Goal: Information Seeking & Learning: Get advice/opinions

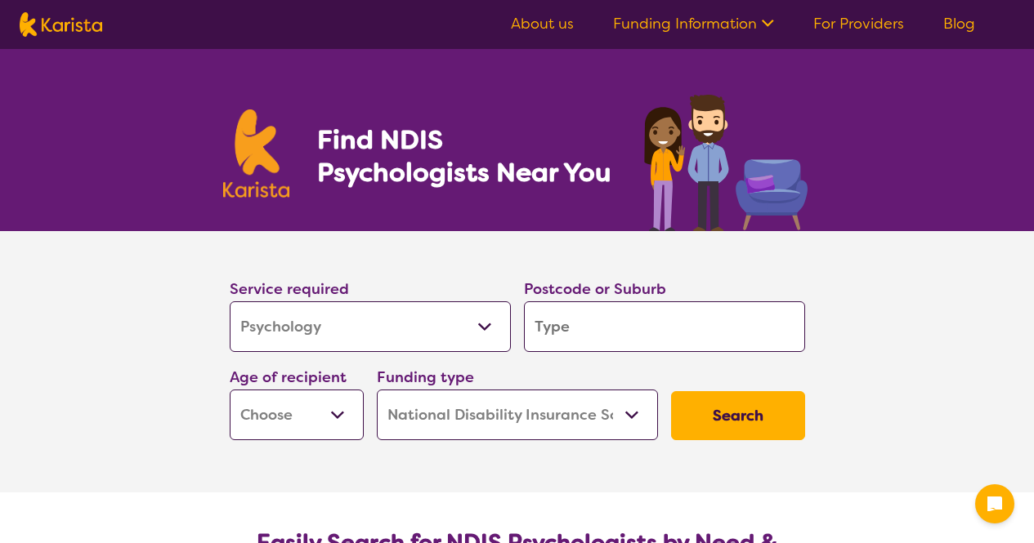
select select "Psychology"
select select "NDIS"
select select "Psychology"
select select "NDIS"
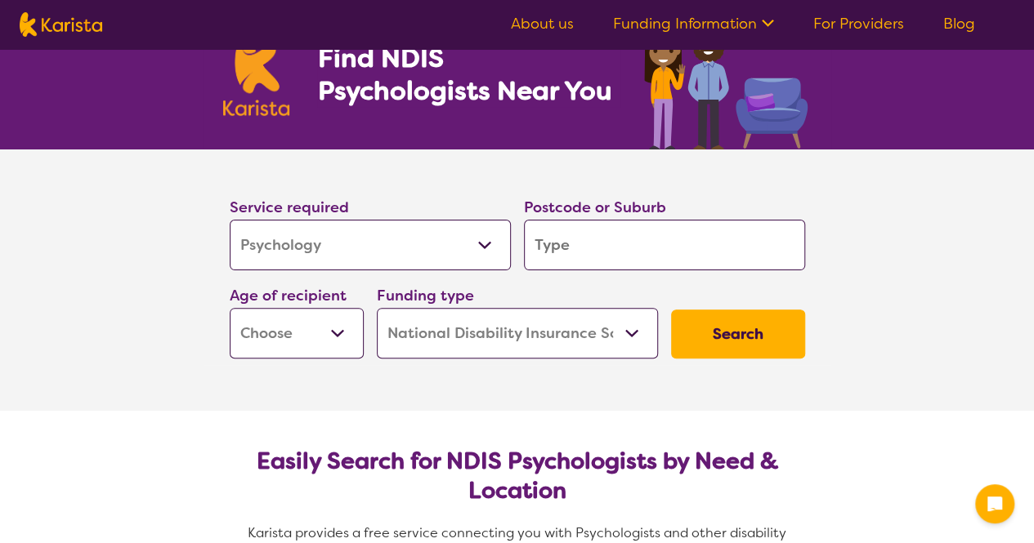
click at [586, 253] on input "search" at bounding box center [664, 245] width 281 height 51
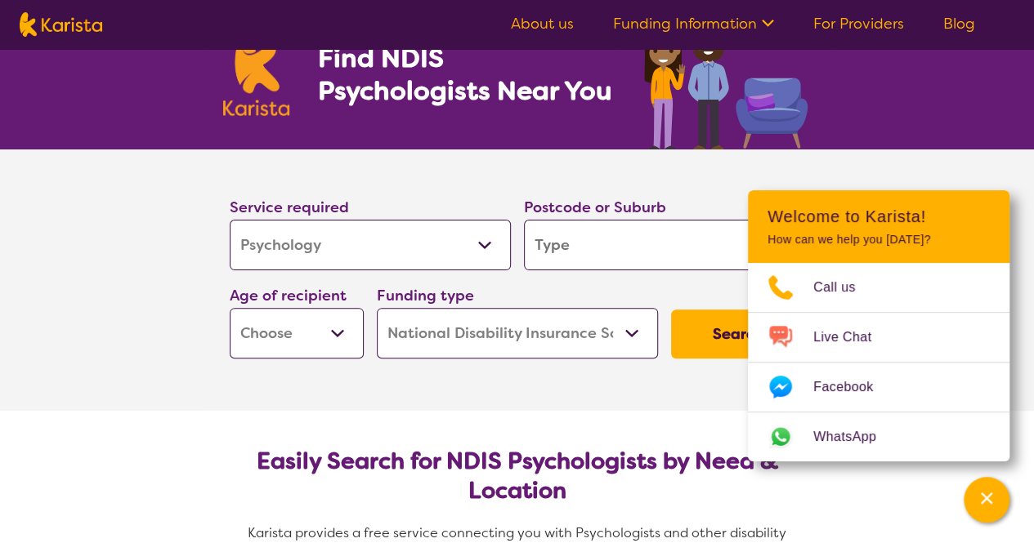
type input "5"
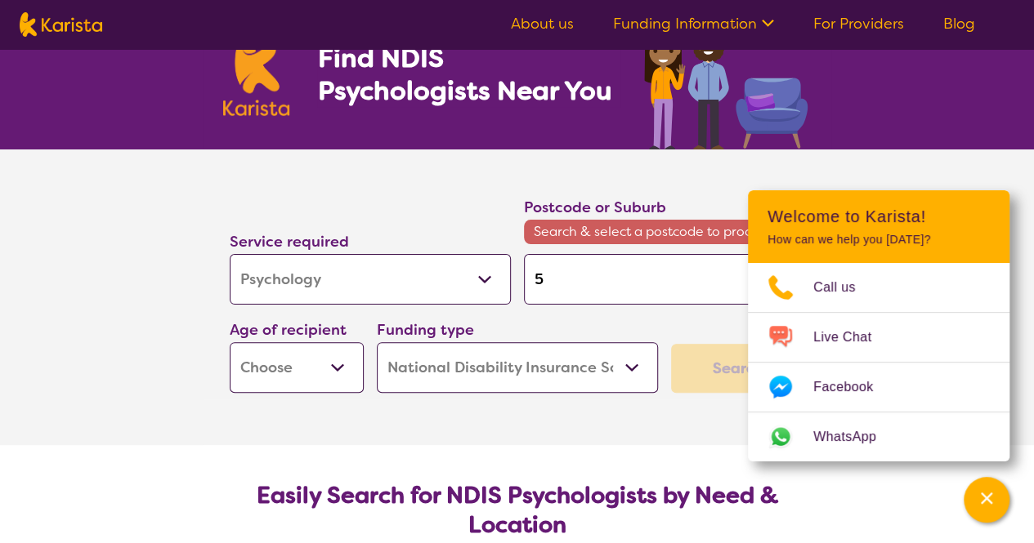
type input "52"
type input "529"
type input "5291"
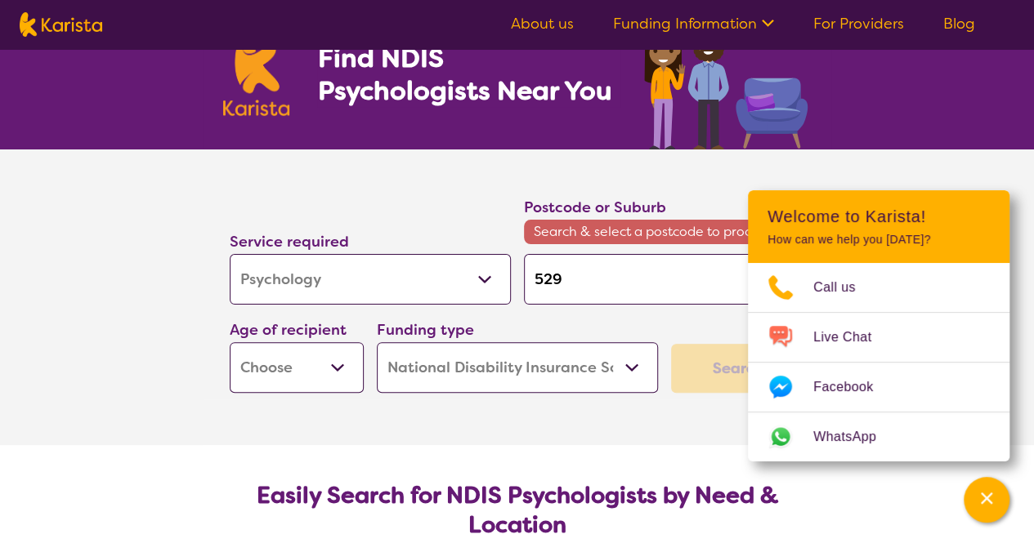
type input "5291"
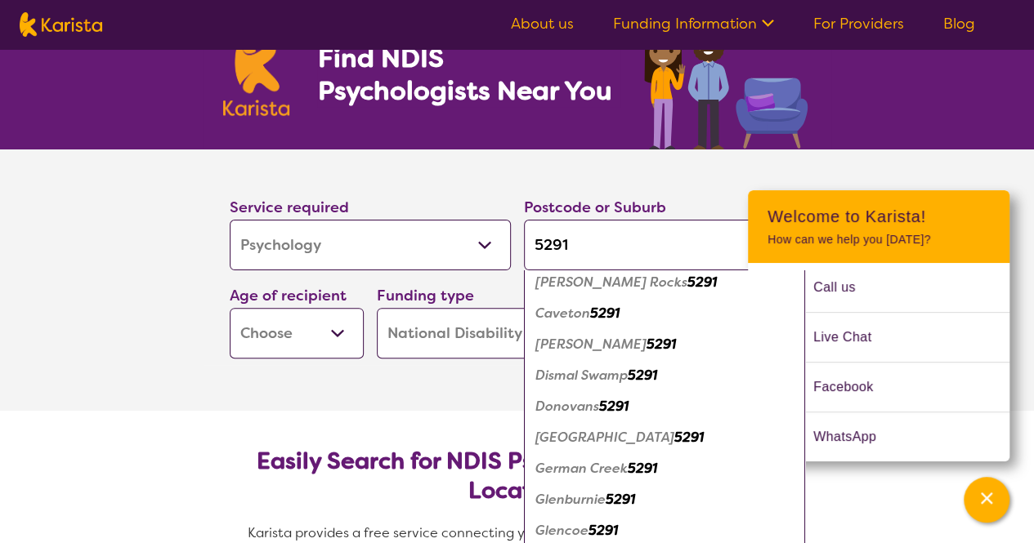
scroll to position [159, 0]
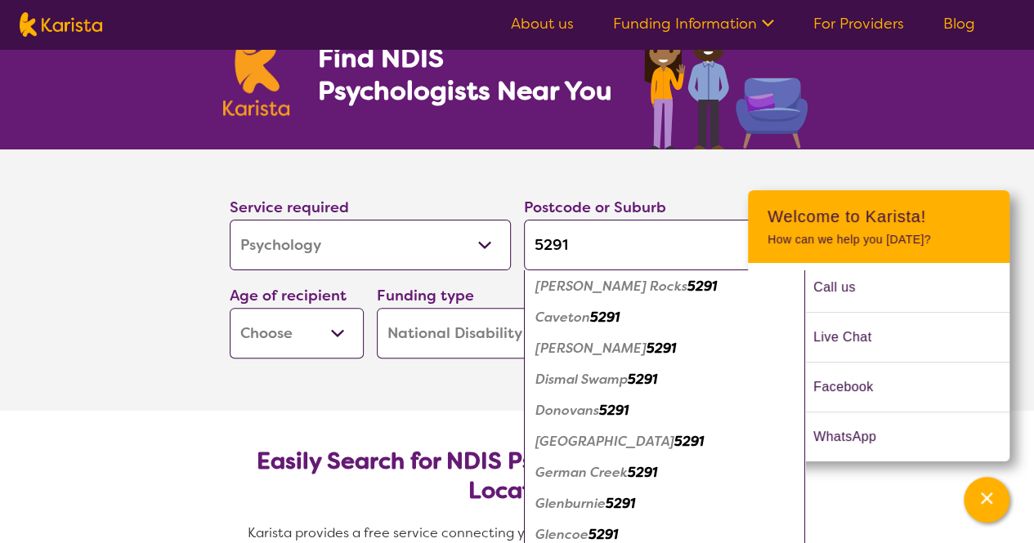
type input "5291"
click at [627, 286] on em "Carpenter Rocks" at bounding box center [611, 286] width 152 height 17
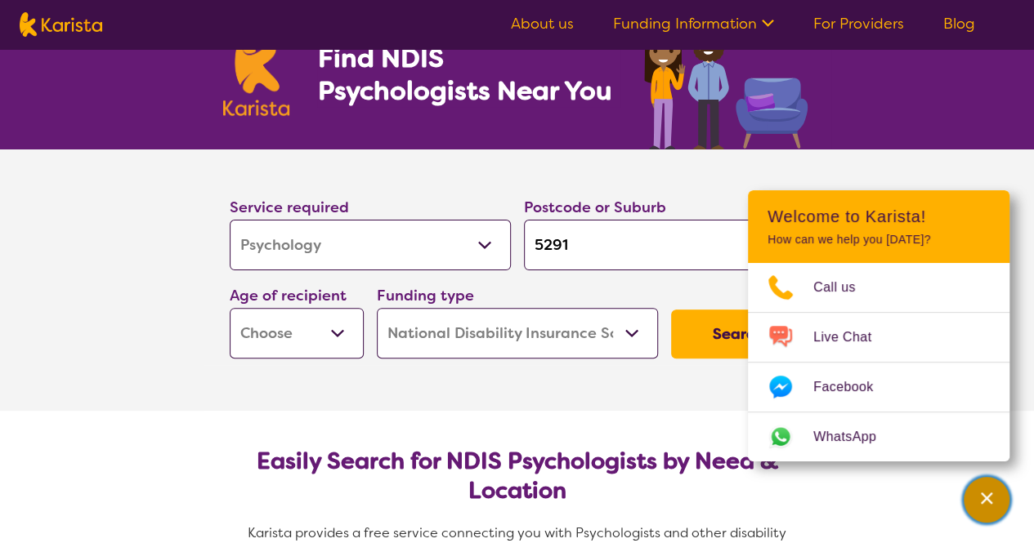
click at [981, 496] on icon "Channel Menu" at bounding box center [986, 498] width 16 height 16
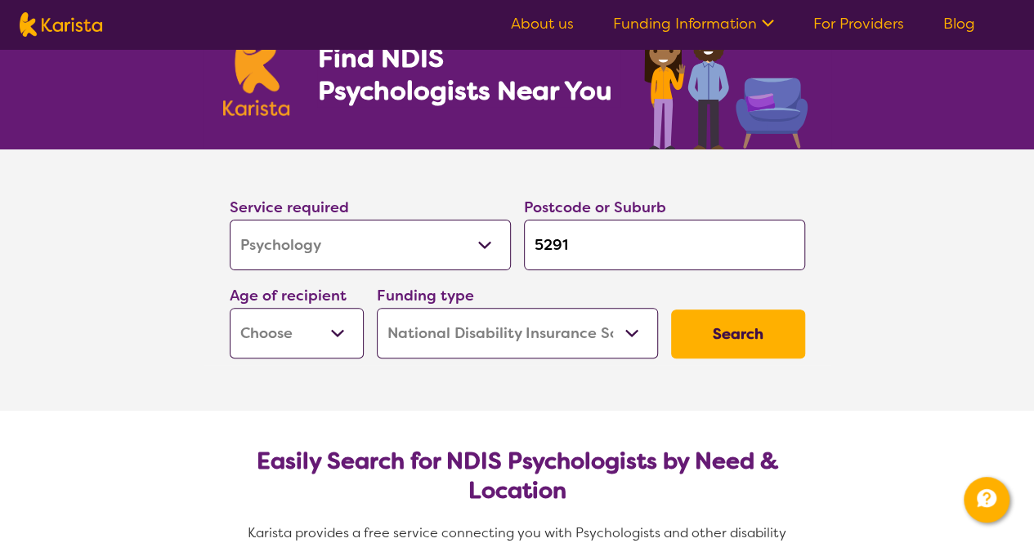
click at [339, 339] on select "Early Childhood - 0 to 9 Child - 10 to 11 Adolescent - 12 to 17 Adult - 18 to 6…" at bounding box center [297, 333] width 134 height 51
select select "AD"
click at [230, 308] on select "Early Childhood - 0 to 9 Child - 10 to 11 Adolescent - 12 to 17 Adult - 18 to 6…" at bounding box center [297, 333] width 134 height 51
select select "AD"
click at [693, 347] on button "Search" at bounding box center [738, 334] width 134 height 49
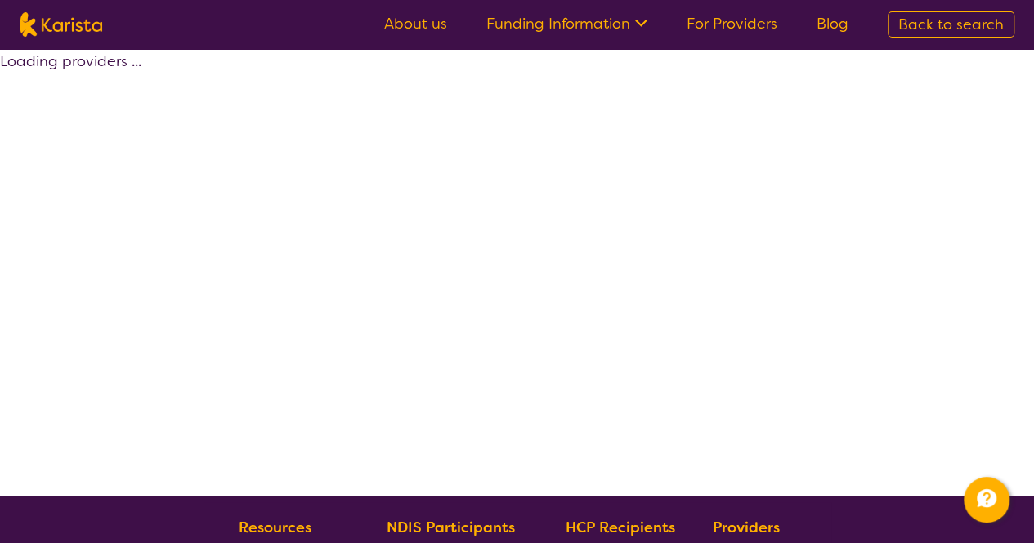
select select "by_score"
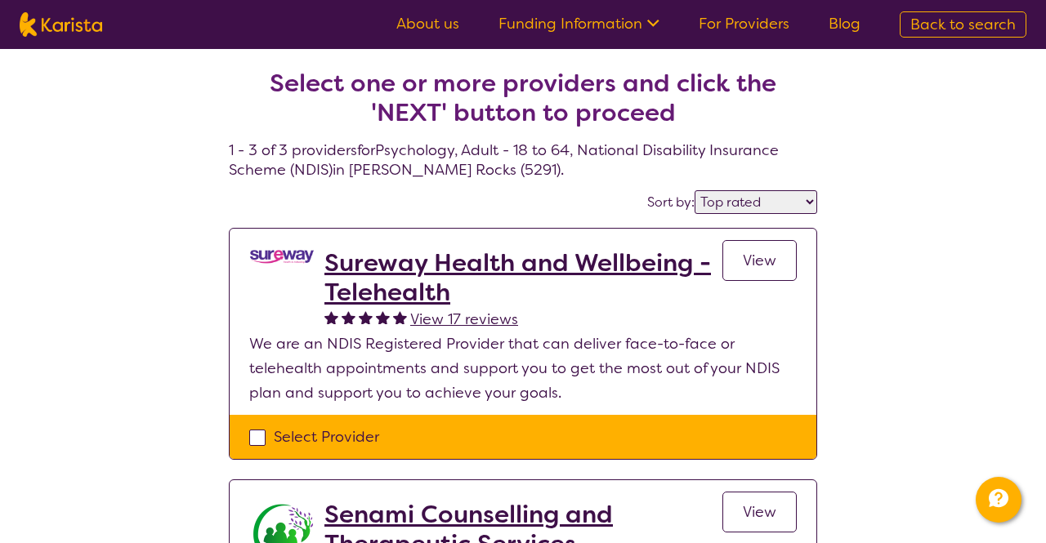
select select "Psychology"
select select "AD"
select select "NDIS"
select select "Psychology"
select select "AD"
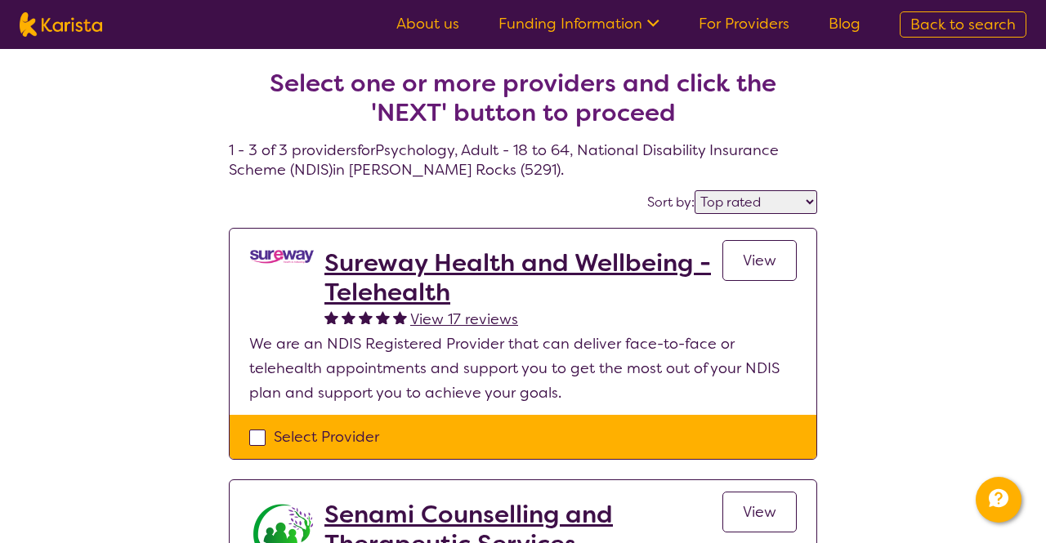
select select "NDIS"
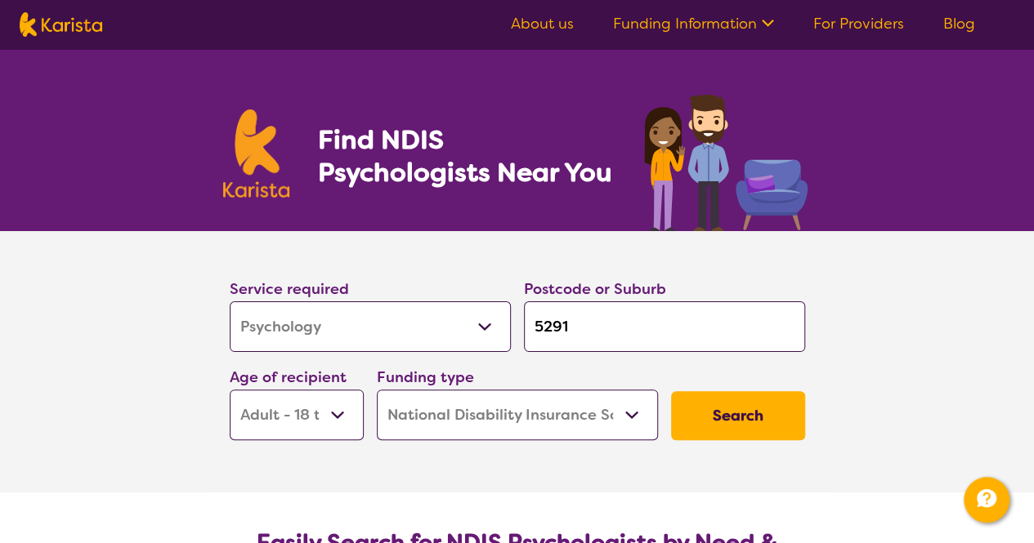
click at [599, 321] on input "5291" at bounding box center [664, 326] width 281 height 51
type input "529"
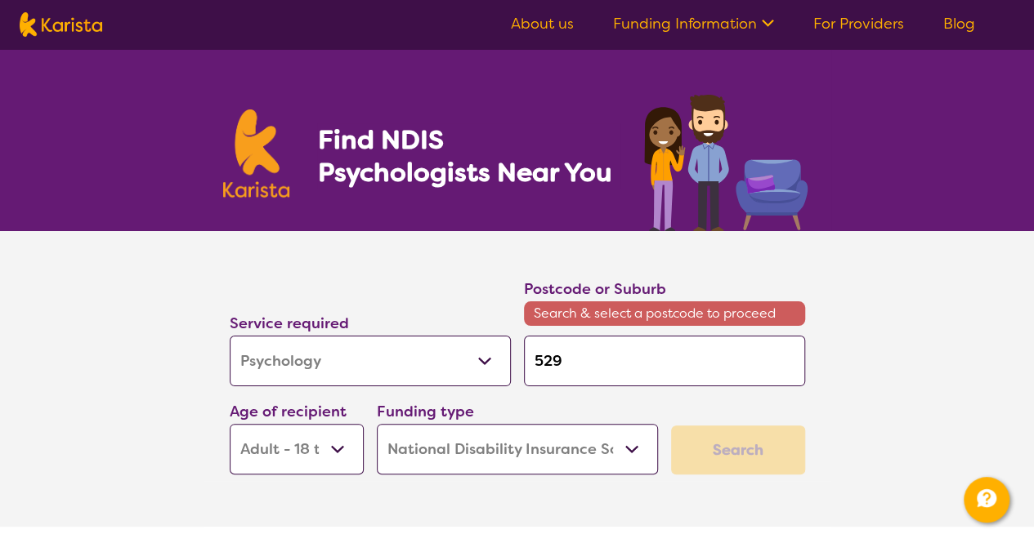
type input "5290"
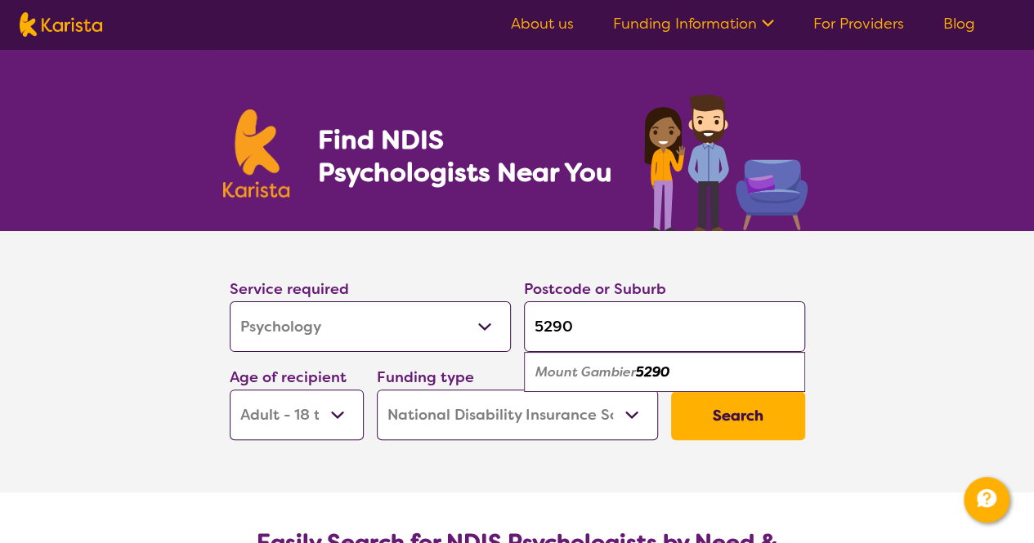
type input "5290"
click at [608, 382] on div "Mount Gambier 5290" at bounding box center [664, 372] width 265 height 31
click at [775, 434] on button "Search" at bounding box center [738, 415] width 134 height 49
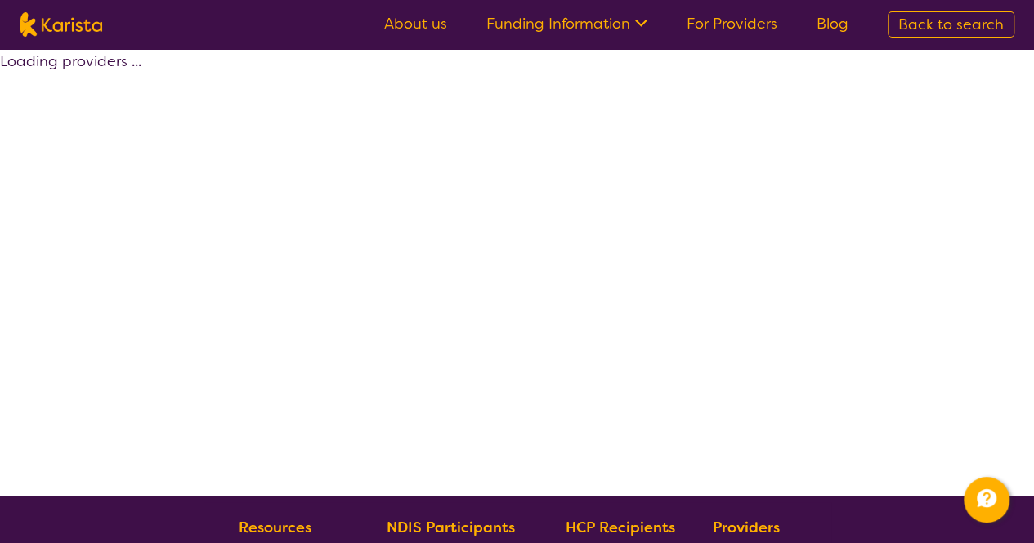
select select "by_score"
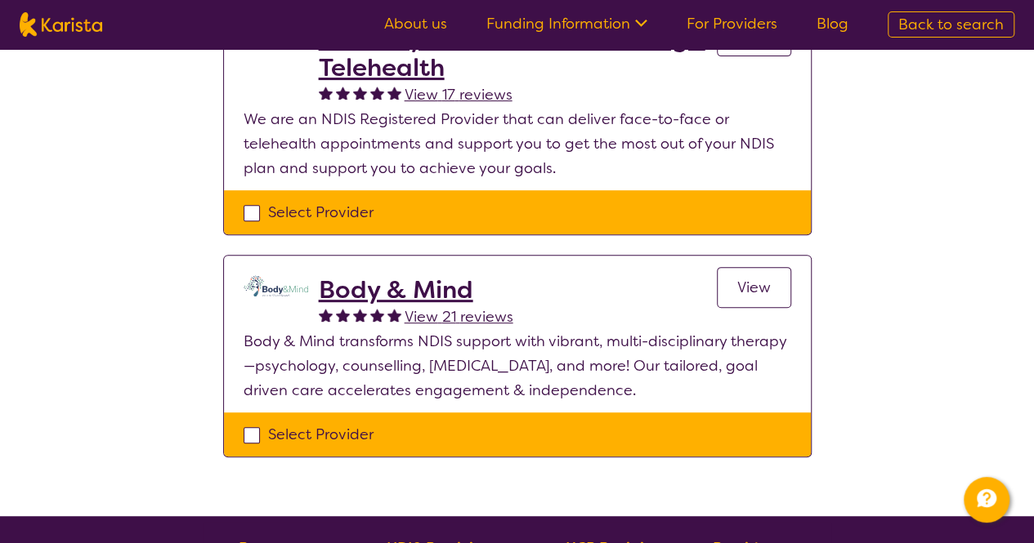
scroll to position [245, 0]
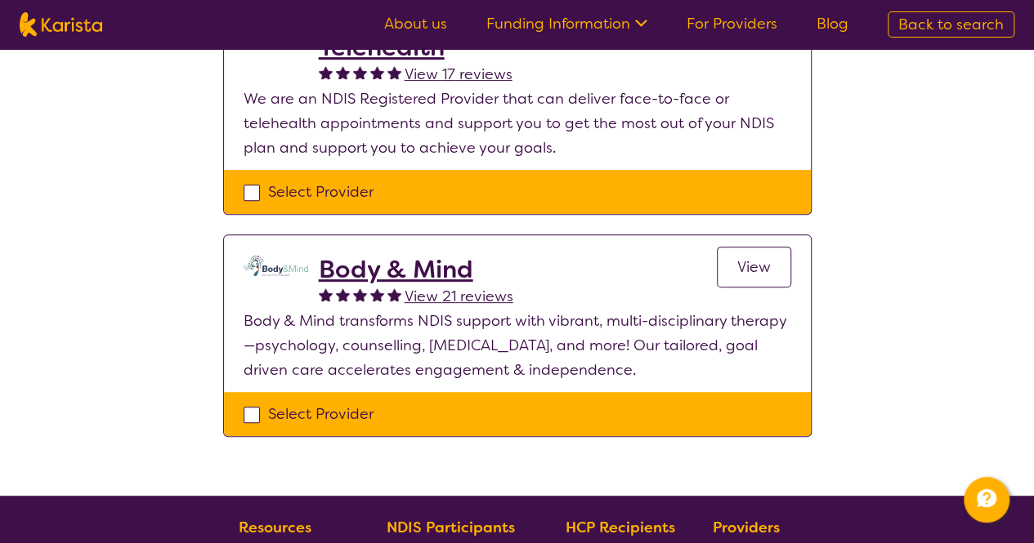
click at [263, 270] on img at bounding box center [275, 265] width 65 height 21
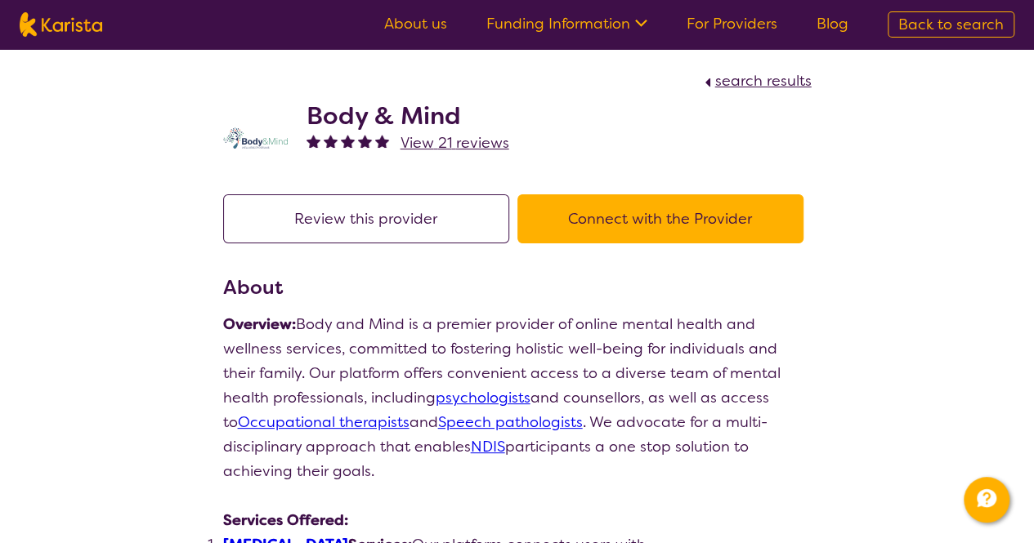
click at [260, 147] on img at bounding box center [255, 137] width 65 height 21
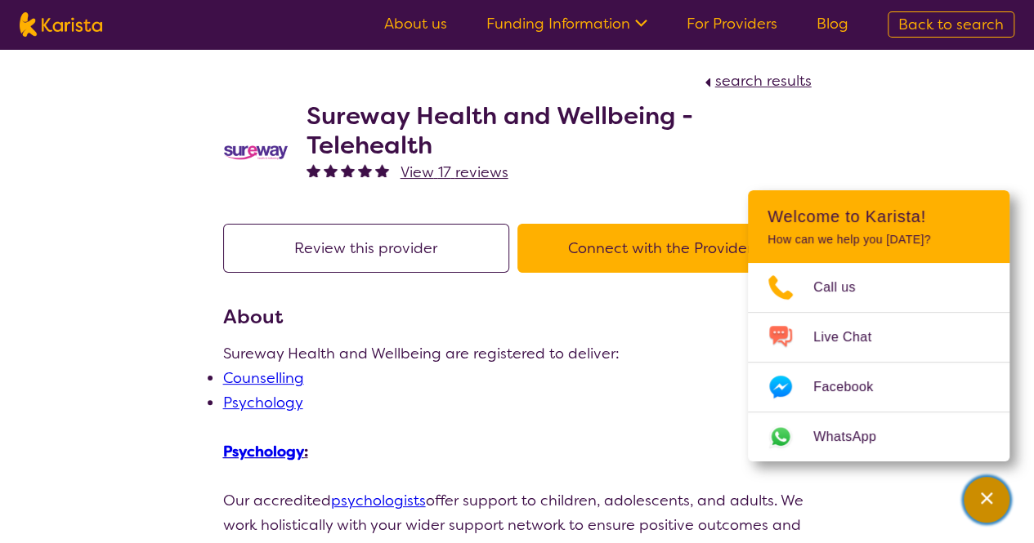
click at [974, 491] on div "Channel Menu" at bounding box center [986, 500] width 33 height 36
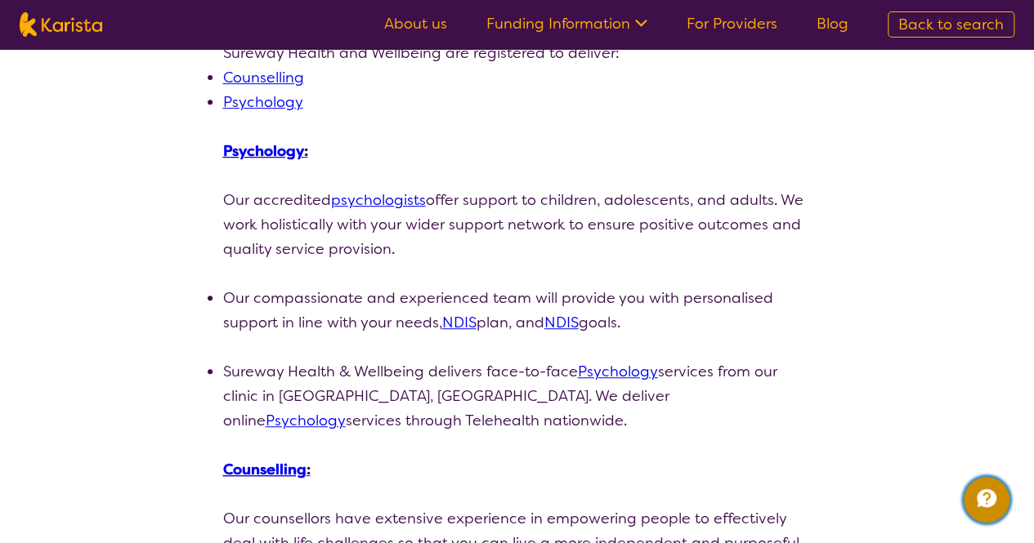
scroll to position [327, 0]
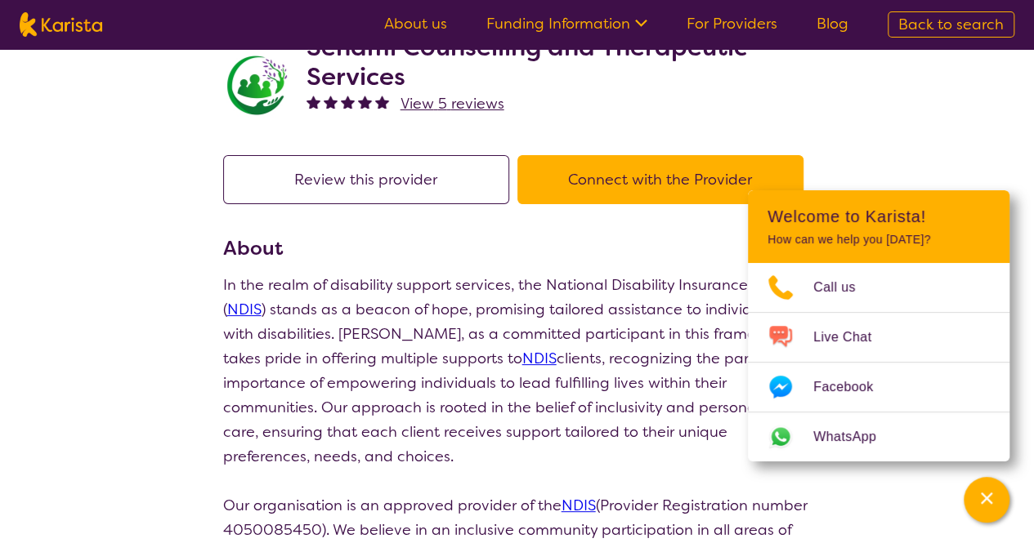
scroll to position [163, 0]
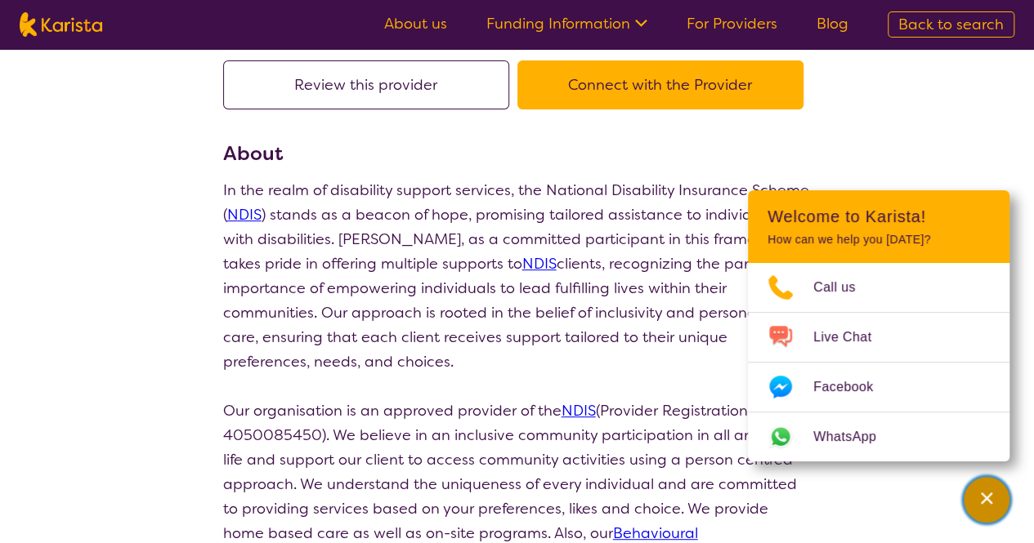
click at [983, 501] on icon "Channel Menu" at bounding box center [985, 498] width 11 height 11
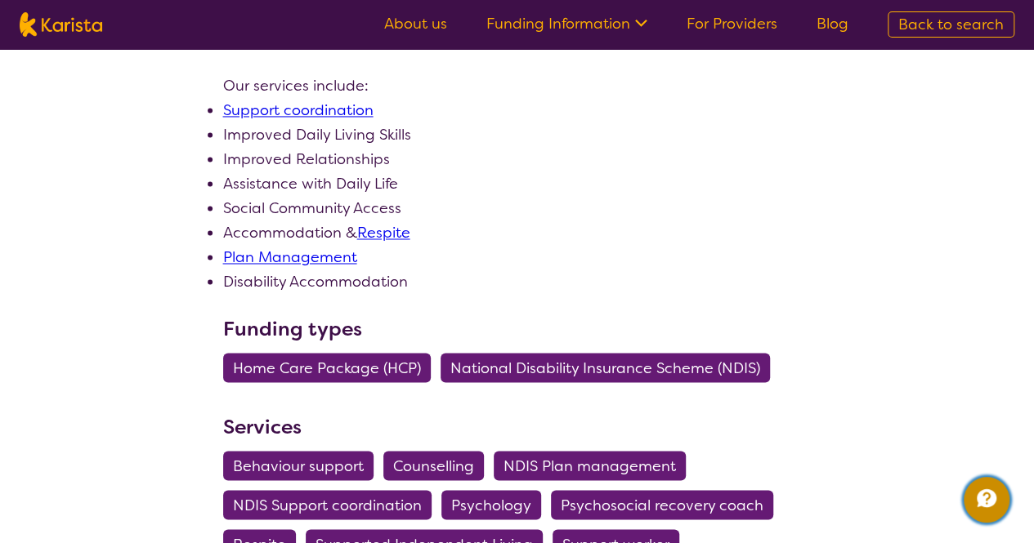
scroll to position [1226, 0]
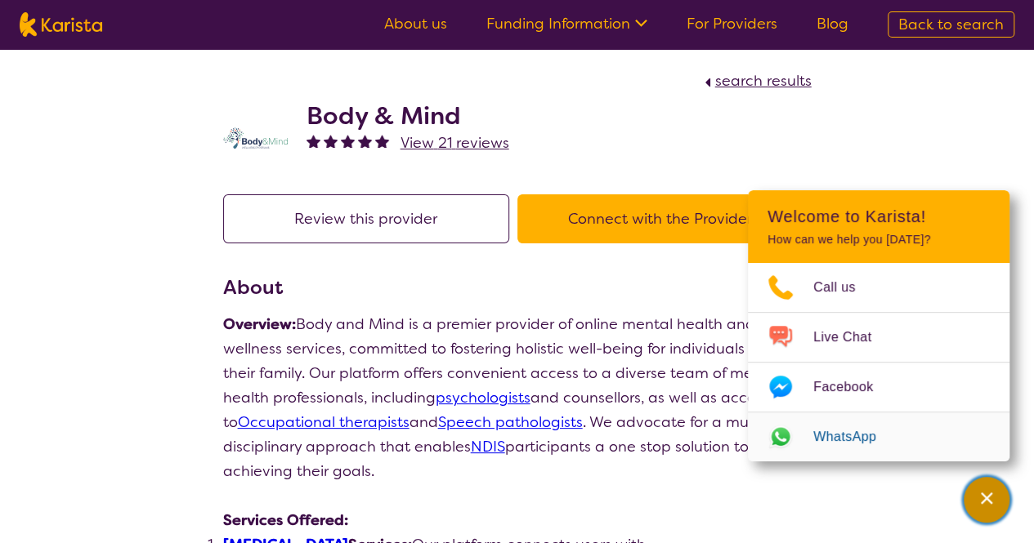
drag, startPoint x: 998, startPoint y: 500, endPoint x: 887, endPoint y: 478, distance: 112.5
click at [998, 500] on div "Channel Menu" at bounding box center [986, 500] width 33 height 36
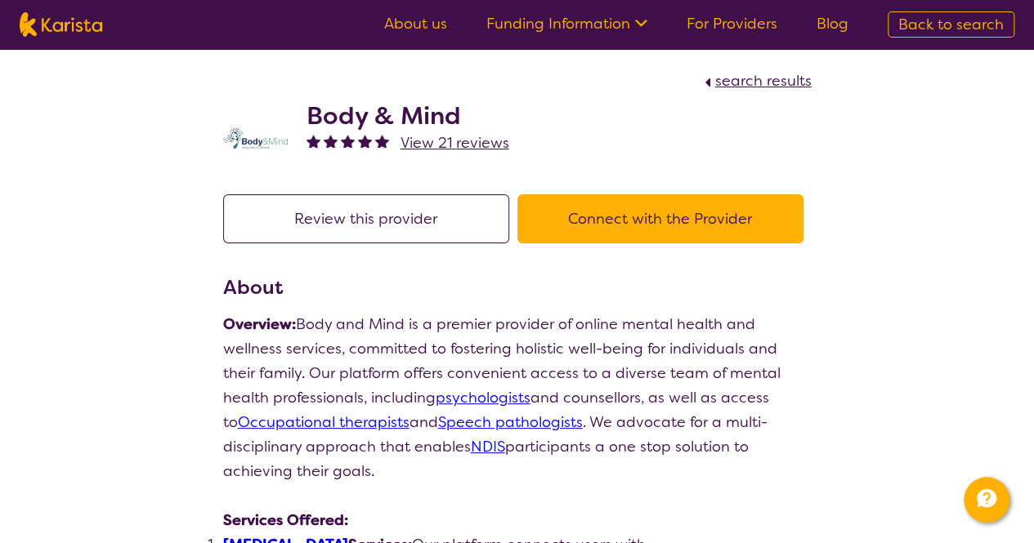
click at [632, 223] on button "Connect with the Provider" at bounding box center [660, 218] width 286 height 49
